Goal: Task Accomplishment & Management: Use online tool/utility

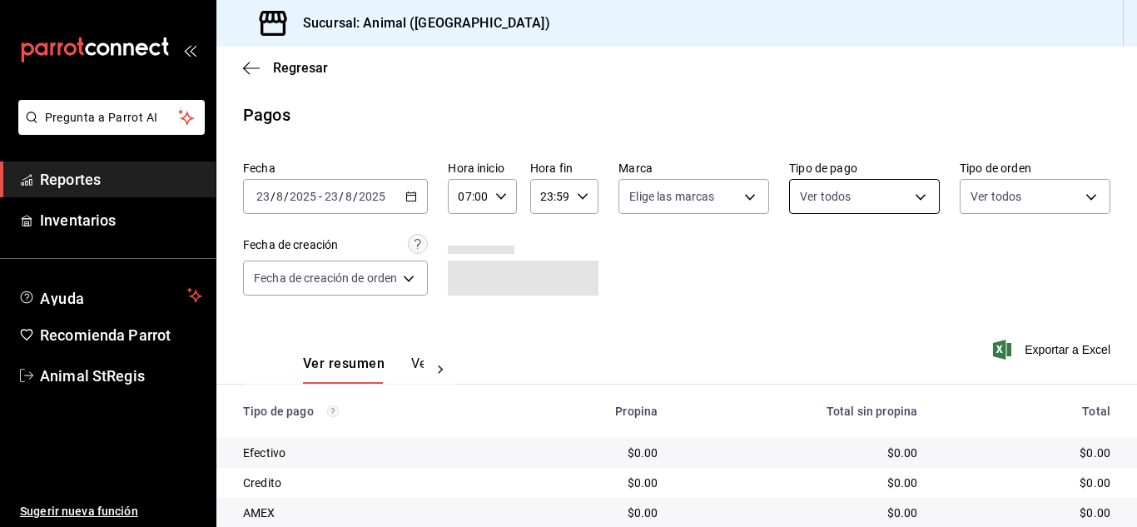
click at [839, 196] on body "Pregunta a Parrot AI Reportes Inventarios Ayuda Recomienda Parrot Animal StRegi…" at bounding box center [568, 263] width 1137 height 527
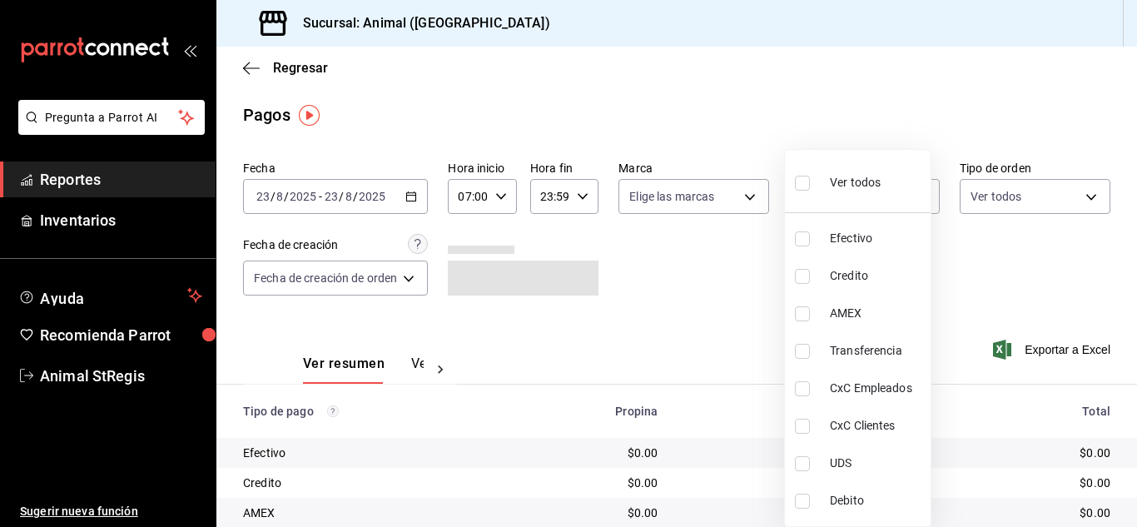
click at [802, 182] on input "checkbox" at bounding box center [802, 183] width 15 height 15
checkbox input "true"
type input "5a0f3365-d715-4940-adc4-656debb7822a,fc07b02b-84a7-4dba-9bff-98bba82b1290,ff2b0…"
checkbox input "true"
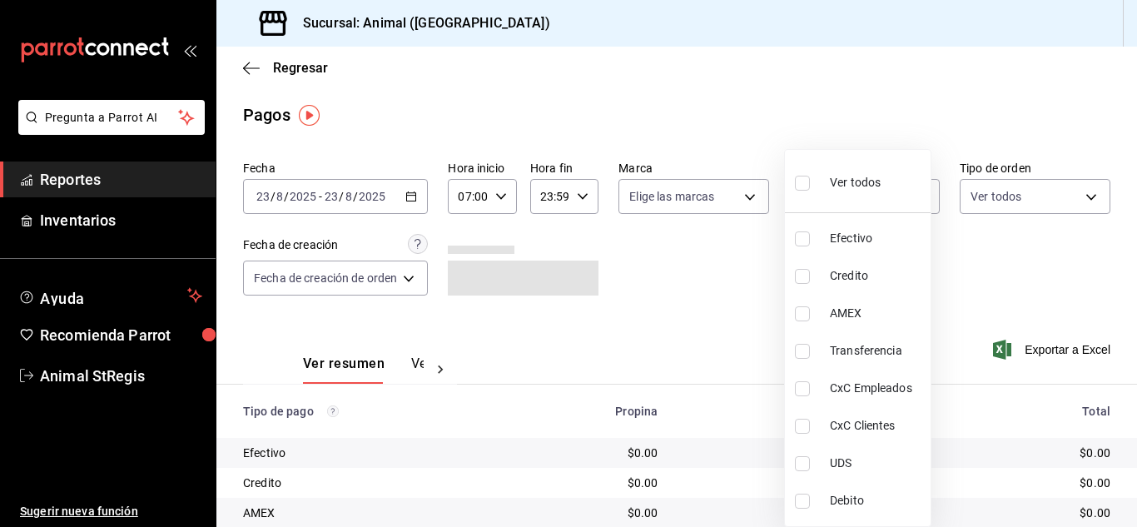
checkbox input "true"
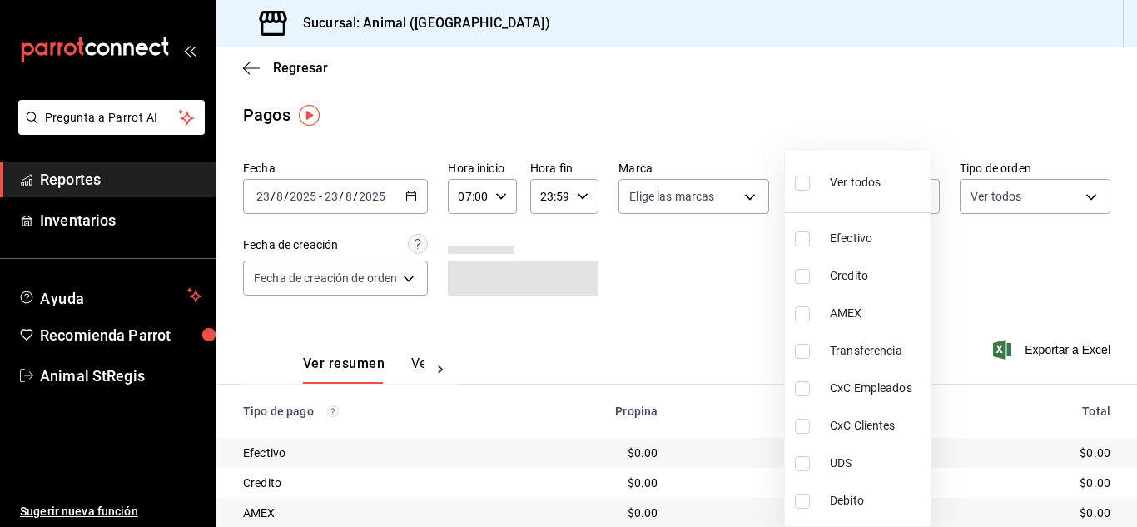
checkbox input "true"
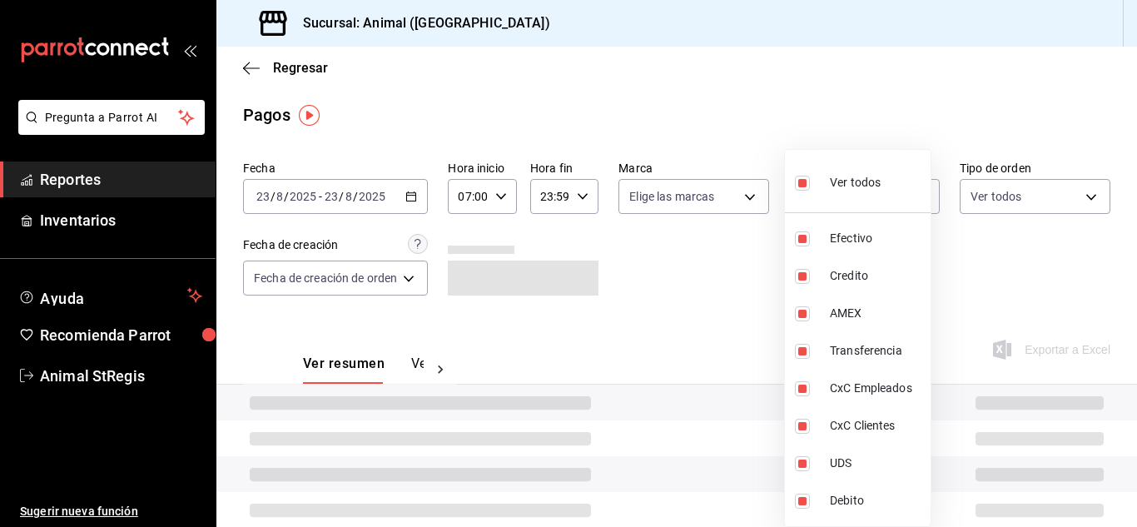
click at [707, 257] on div at bounding box center [568, 263] width 1137 height 527
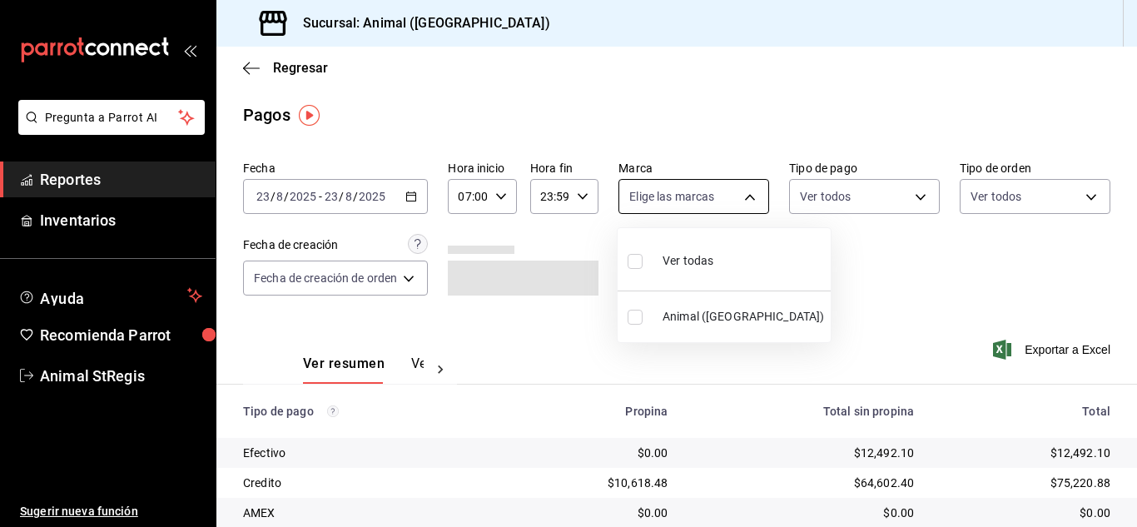
click at [644, 204] on body "Pregunta a Parrot AI Reportes Inventarios Ayuda Recomienda Parrot Animal StRegi…" at bounding box center [568, 263] width 1137 height 527
click at [635, 260] on input "checkbox" at bounding box center [634, 261] width 15 height 15
checkbox input "true"
type input "3f39fcdc-c8c4-4fff-883a-47b345d9391c"
checkbox input "true"
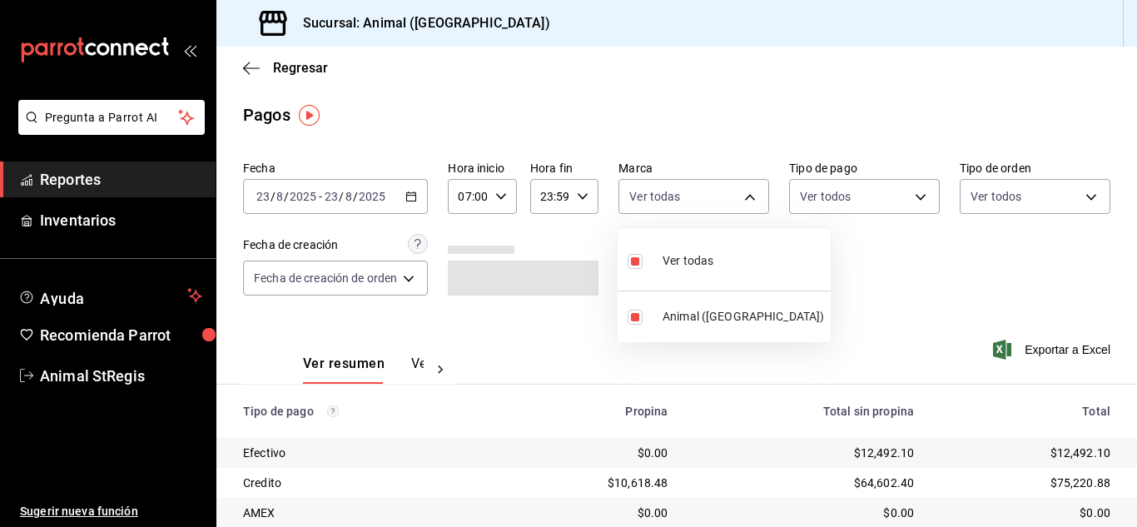
click at [929, 255] on div at bounding box center [568, 263] width 1137 height 527
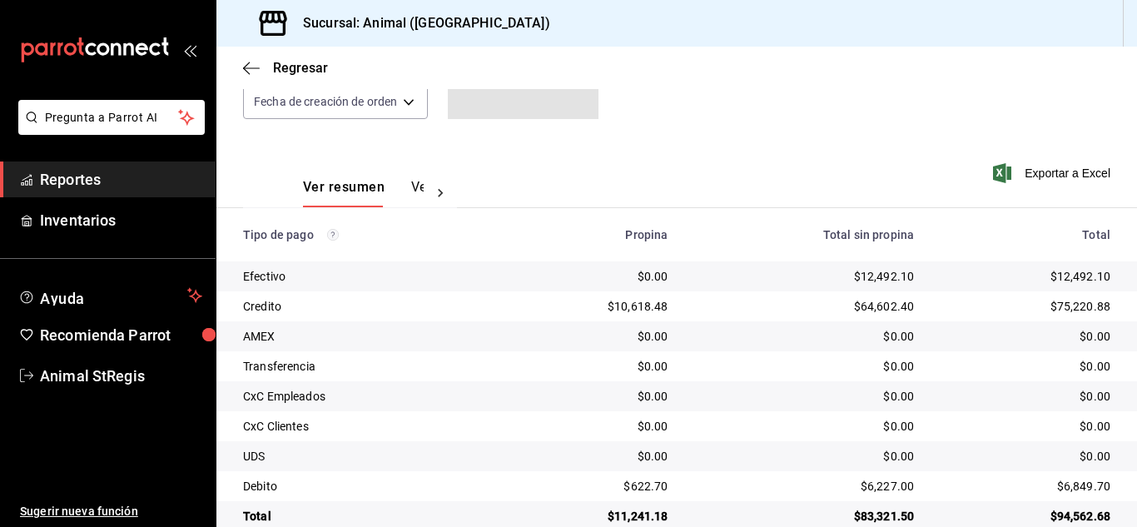
scroll to position [208, 0]
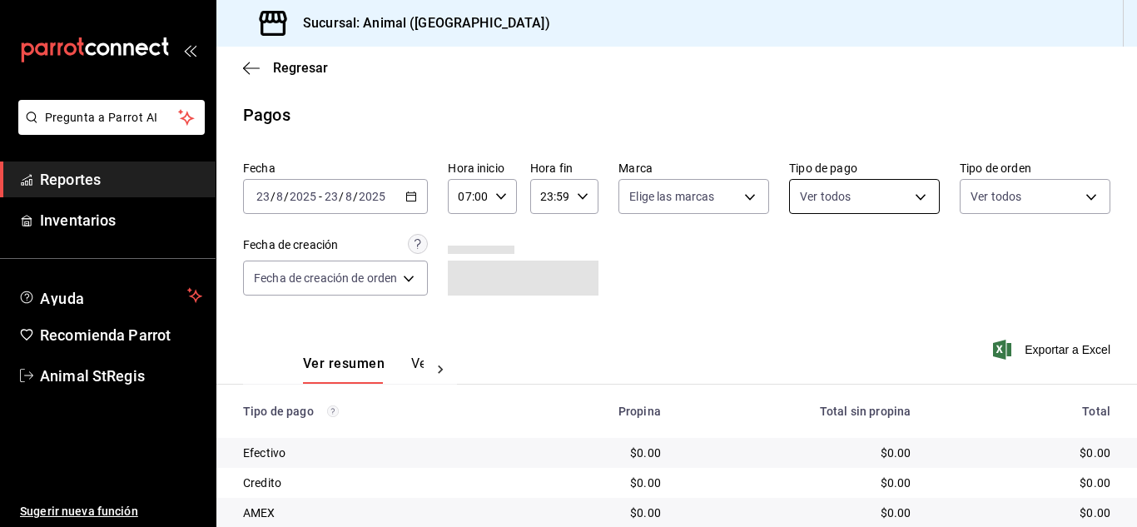
click at [849, 204] on body "Pregunta a Parrot AI Reportes Inventarios Ayuda Recomienda Parrot Animal StRegi…" at bounding box center [568, 263] width 1137 height 527
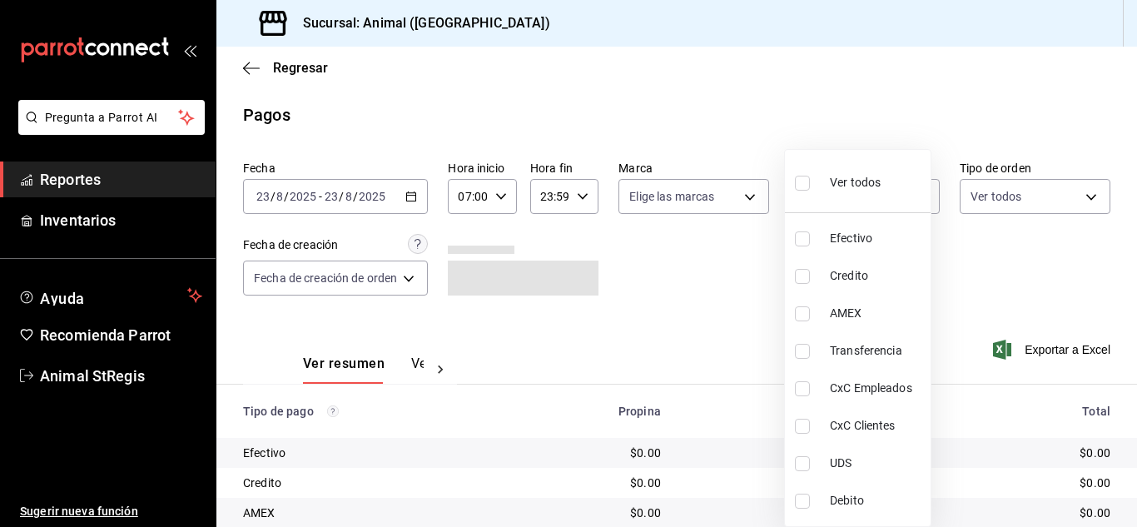
click at [802, 184] on input "checkbox" at bounding box center [802, 183] width 15 height 15
checkbox input "true"
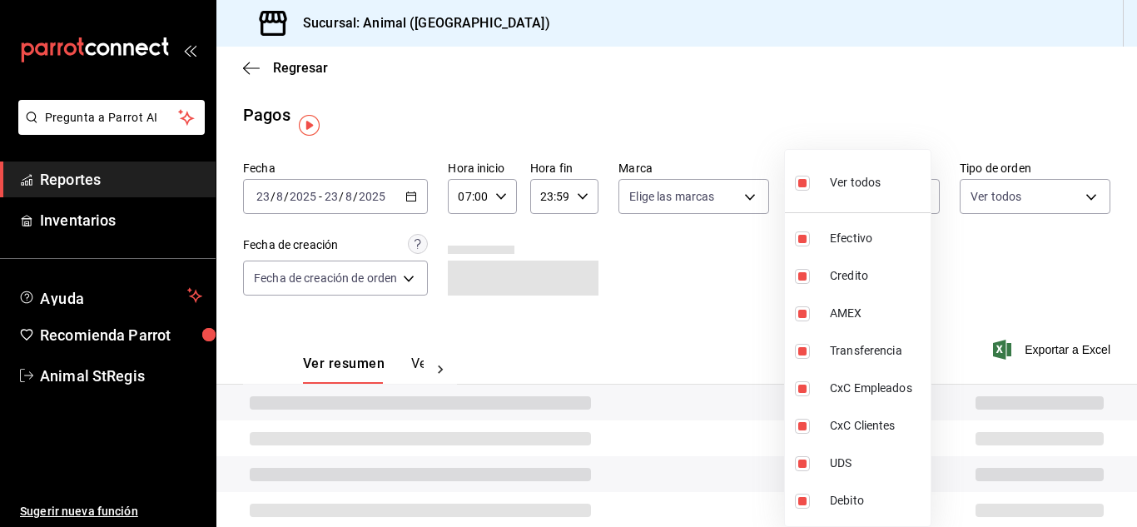
type input "5a0f3365-d715-4940-adc4-656debb7822a,fc07b02b-84a7-4dba-9bff-98bba82b1290,ff2b0…"
checkbox input "true"
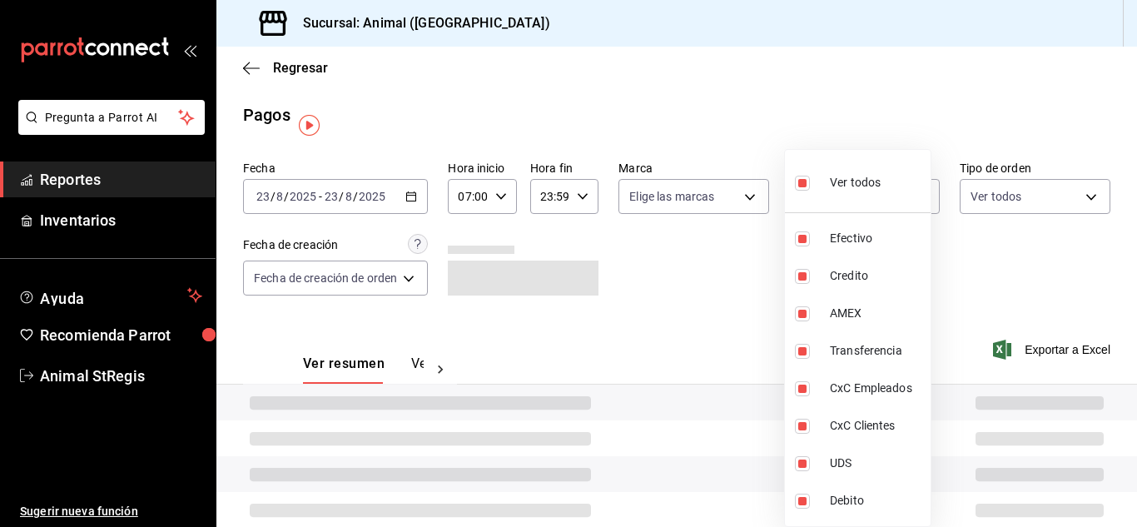
checkbox input "true"
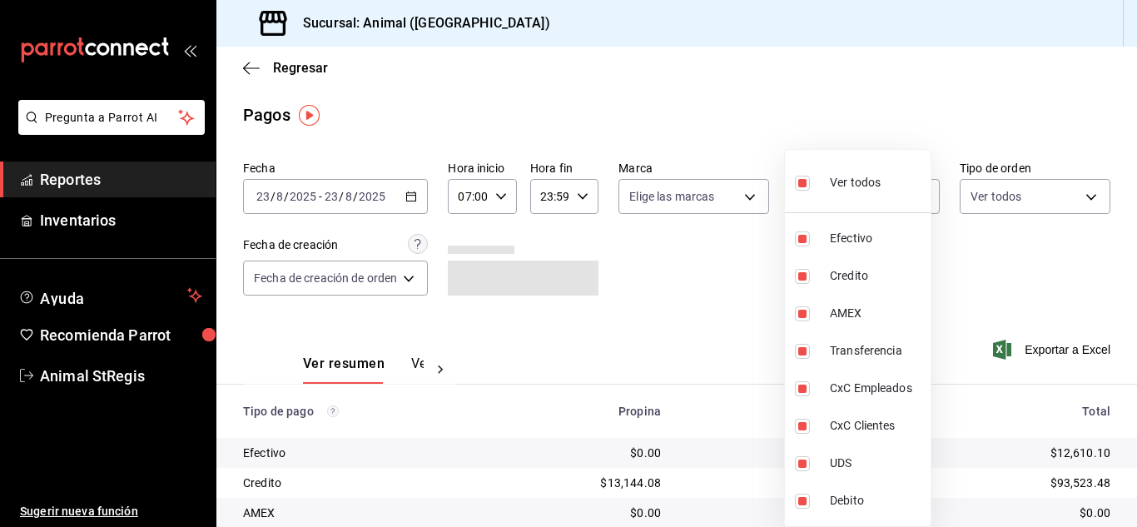
drag, startPoint x: 756, startPoint y: 260, endPoint x: 699, endPoint y: 217, distance: 71.9
click at [751, 260] on div at bounding box center [568, 263] width 1137 height 527
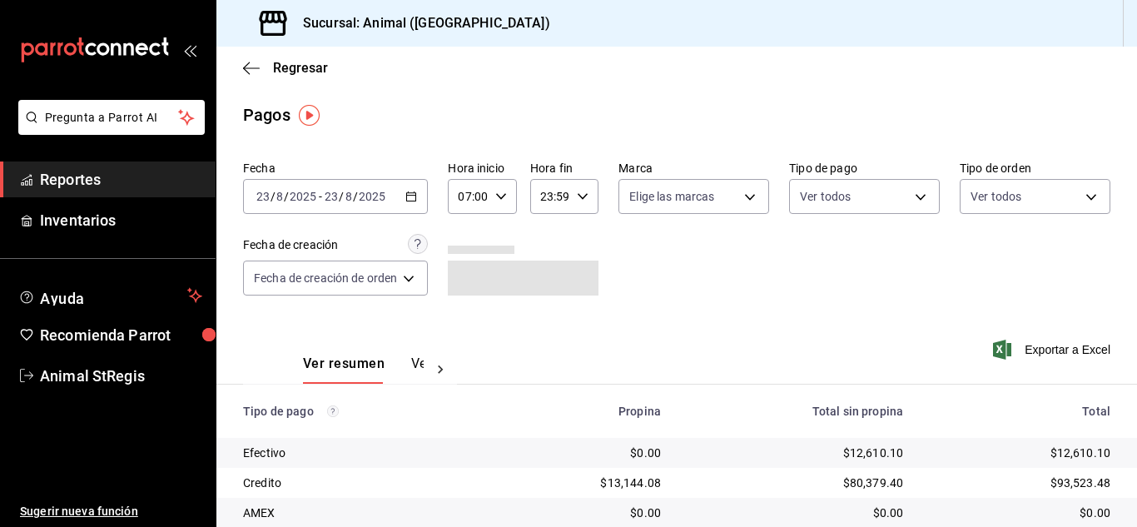
click at [685, 191] on body "Pregunta a Parrot AI Reportes Inventarios Ayuda Recomienda Parrot Animal StRegi…" at bounding box center [568, 263] width 1137 height 527
click at [633, 261] on input "checkbox" at bounding box center [634, 261] width 15 height 15
checkbox input "true"
type input "3f39fcdc-c8c4-4fff-883a-47b345d9391c"
checkbox input "true"
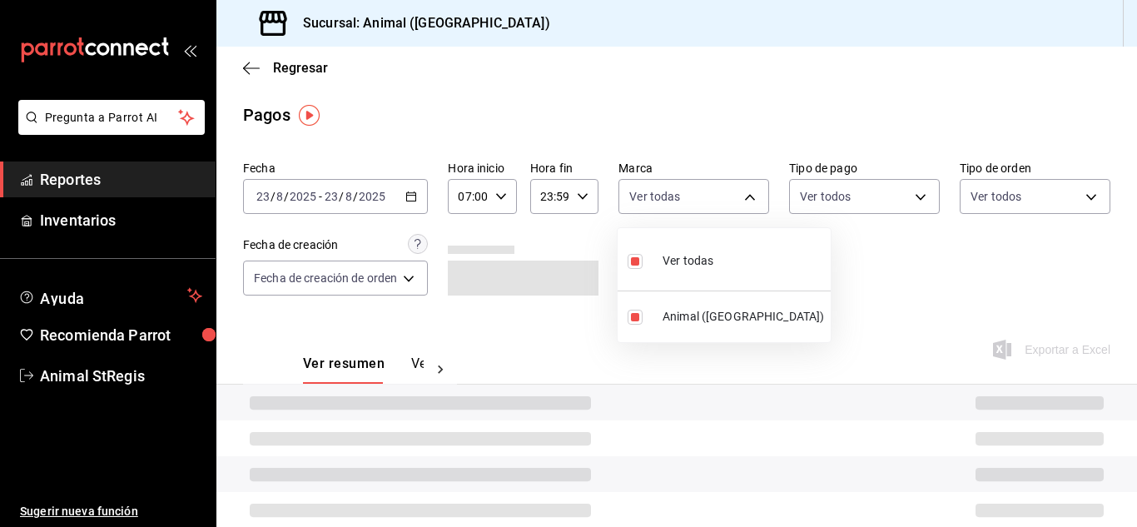
click at [940, 255] on div at bounding box center [568, 263] width 1137 height 527
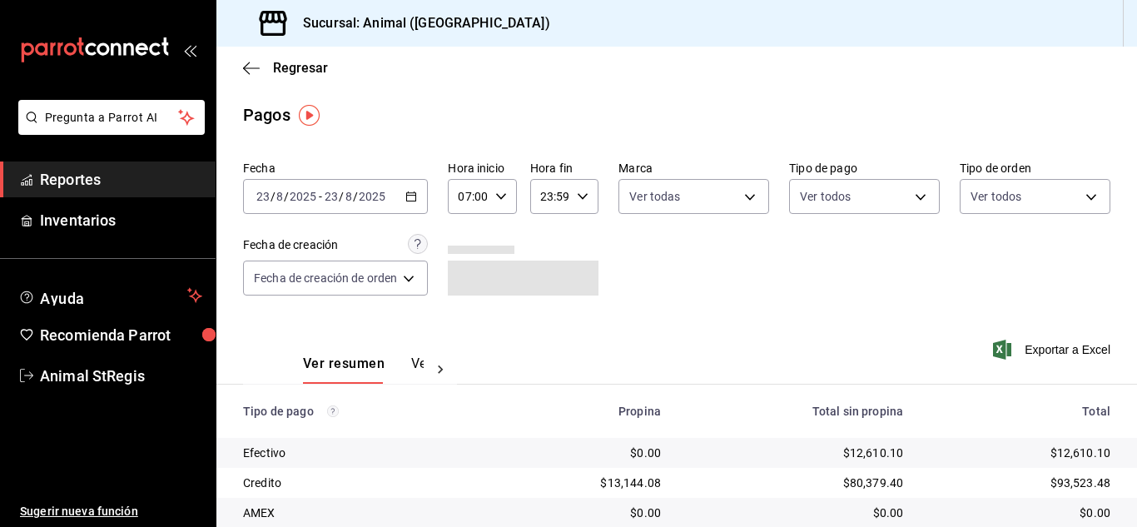
scroll to position [208, 0]
